Goal: Task Accomplishment & Management: Use online tool/utility

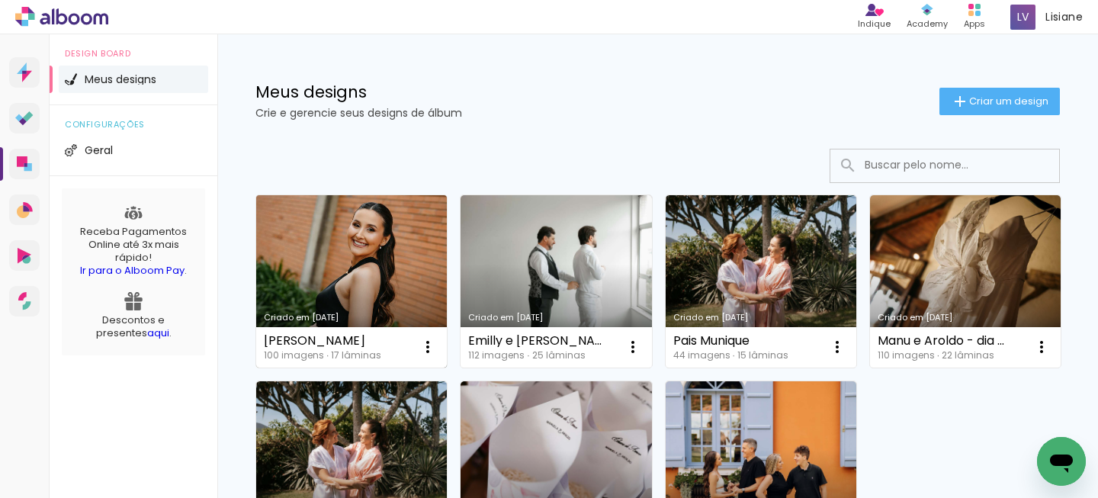
click at [376, 261] on link "Criado em [DATE]" at bounding box center [351, 281] width 191 height 172
